Goal: Check status: Check status

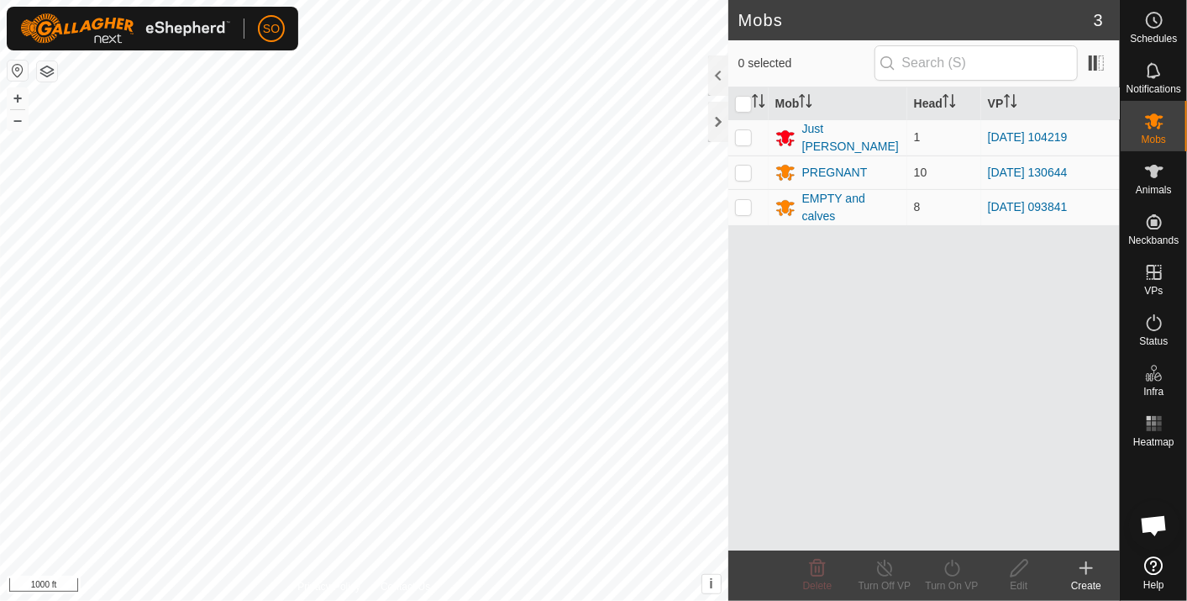
scroll to position [4989, 0]
click at [366, 600] on html "SO Schedules Notifications Mobs Animals Neckbands VPs Status Infra Heatmap Help…" at bounding box center [593, 300] width 1187 height 601
click at [345, 600] on html "SO Schedules Notifications Mobs Animals Neckbands VPs Status Infra Heatmap Help…" at bounding box center [593, 300] width 1187 height 601
click at [1151, 20] on icon at bounding box center [1155, 20] width 20 height 20
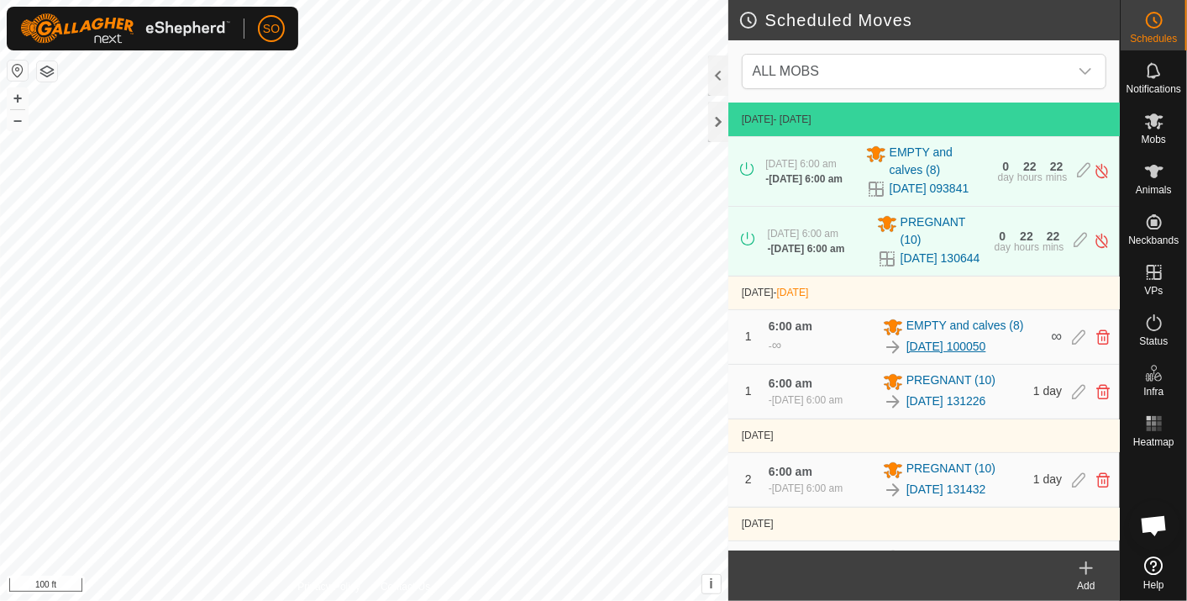
click at [952, 355] on link "[DATE] 100050" at bounding box center [947, 347] width 80 height 18
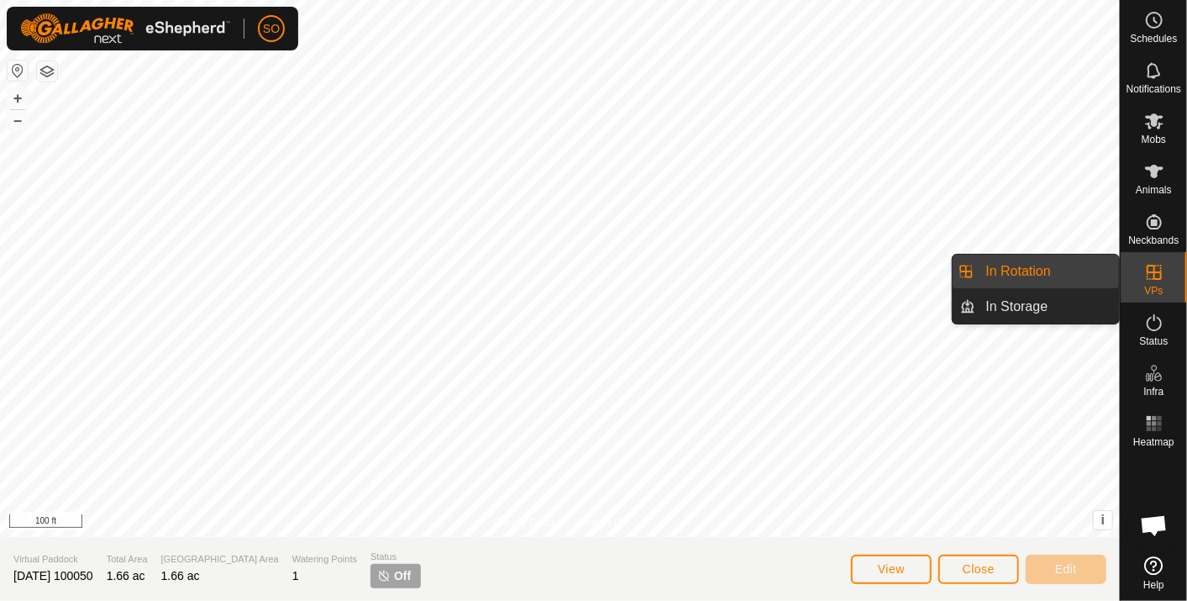
click at [1056, 266] on link "In Rotation" at bounding box center [1048, 272] width 144 height 34
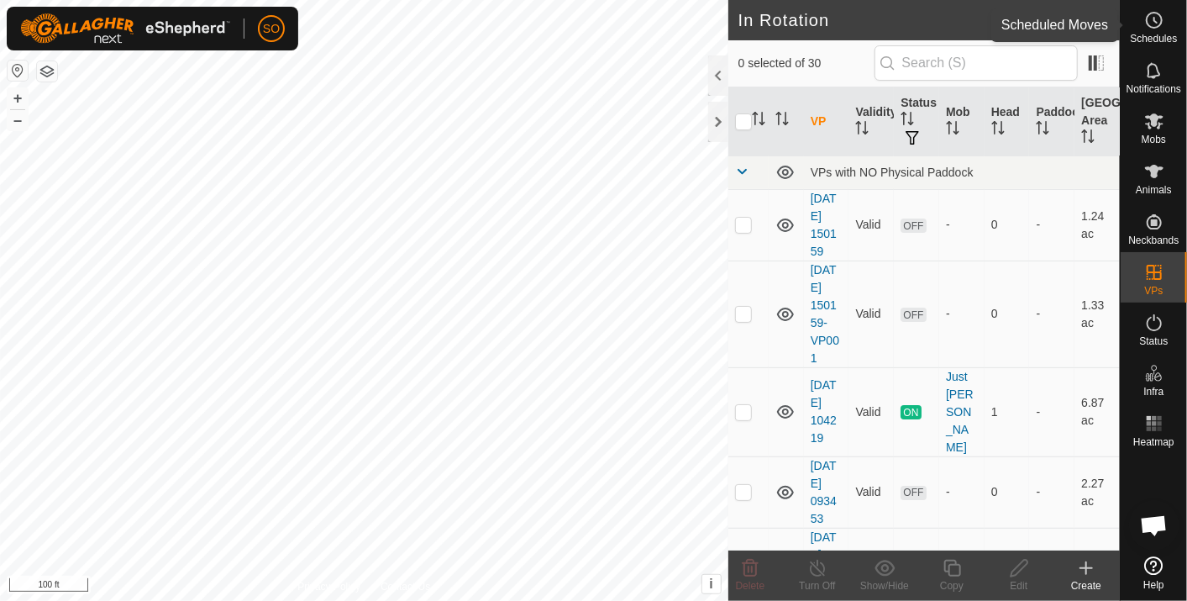
click at [1152, 23] on icon at bounding box center [1155, 20] width 20 height 20
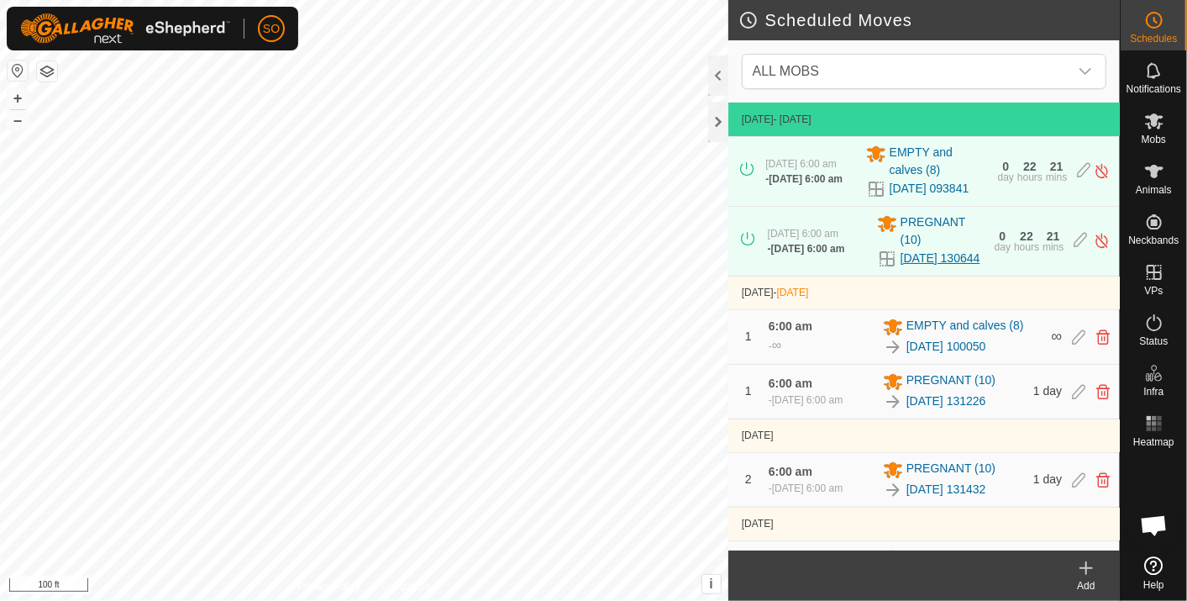
click at [902, 267] on link "[DATE] 130644" at bounding box center [941, 259] width 80 height 18
